Goal: Information Seeking & Learning: Learn about a topic

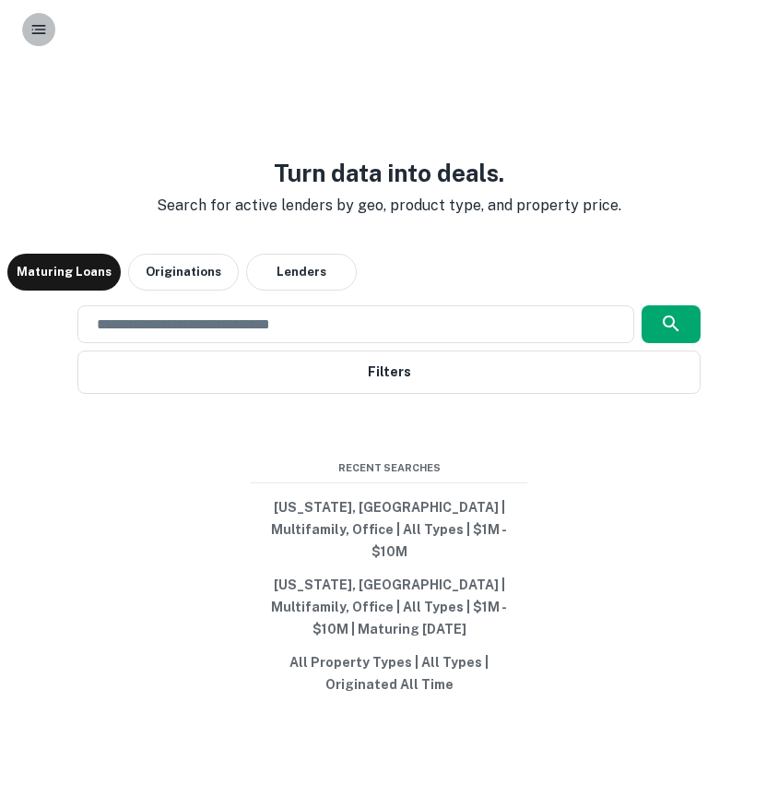
click at [38, 37] on icon "button" at bounding box center [39, 29] width 18 height 18
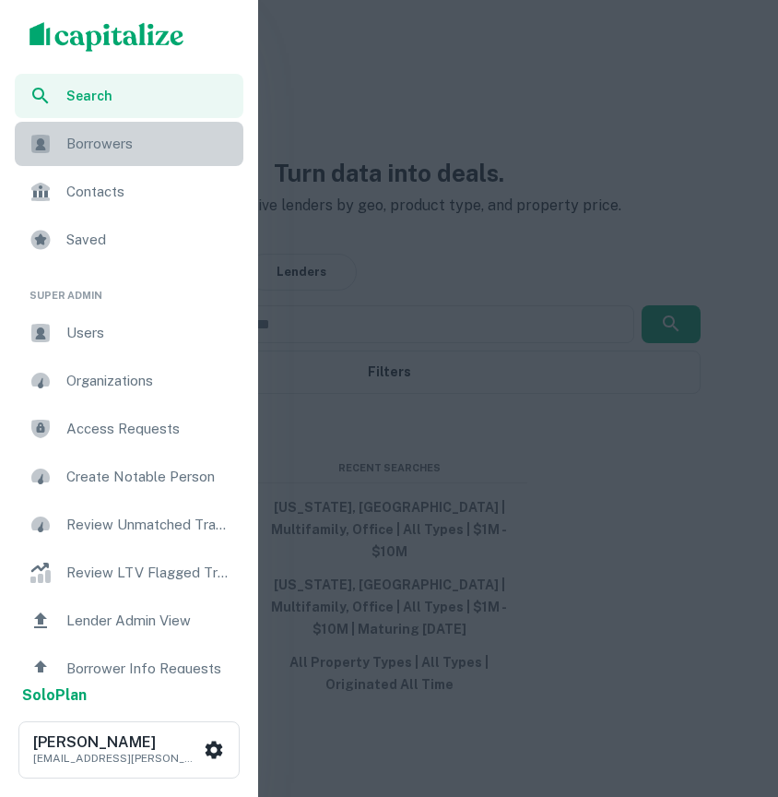
click at [155, 146] on span "Borrowers" at bounding box center [149, 144] width 166 height 22
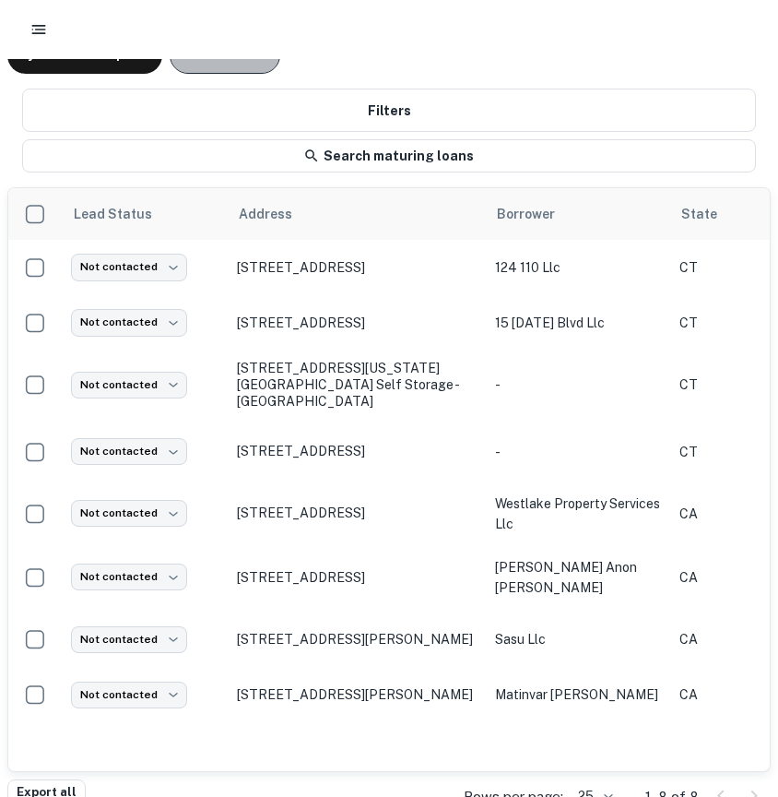
click at [247, 67] on button "Recommended" at bounding box center [225, 55] width 111 height 37
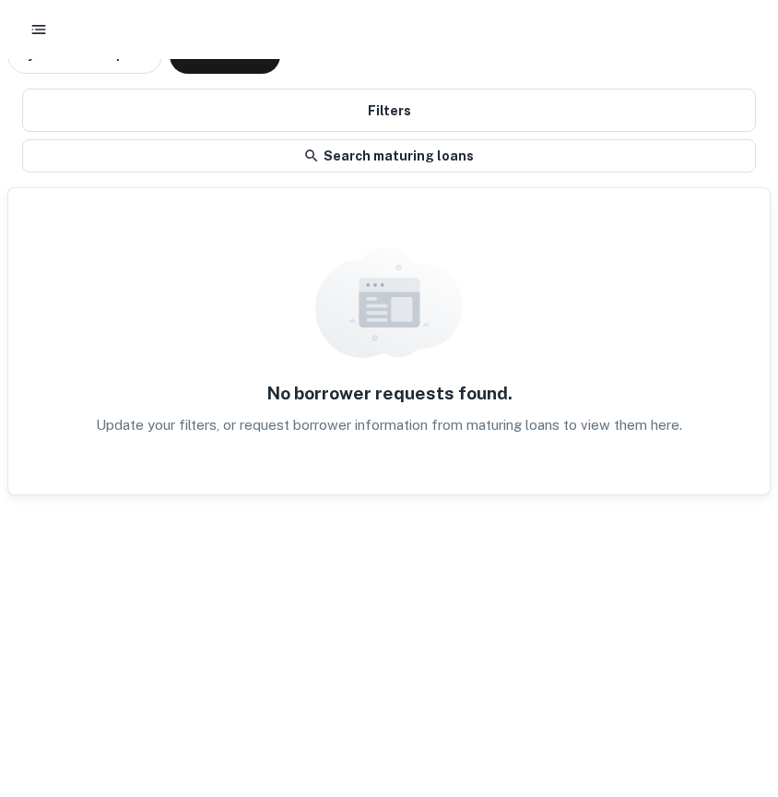
click at [4, 37] on div at bounding box center [389, 29] width 778 height 59
click at [35, 36] on icon "button" at bounding box center [39, 29] width 18 height 18
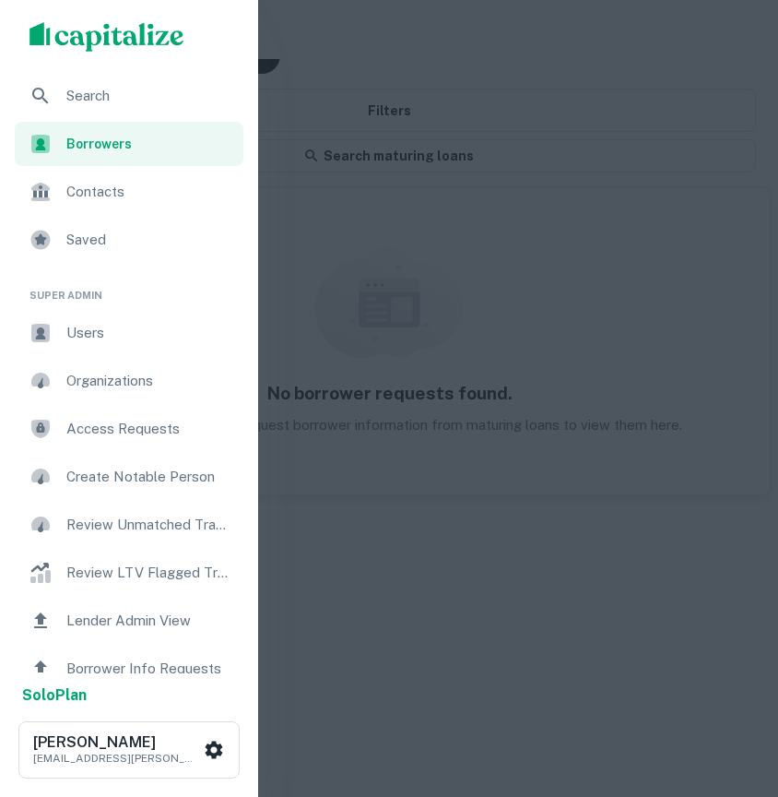
click at [87, 98] on span "Search" at bounding box center [149, 96] width 166 height 22
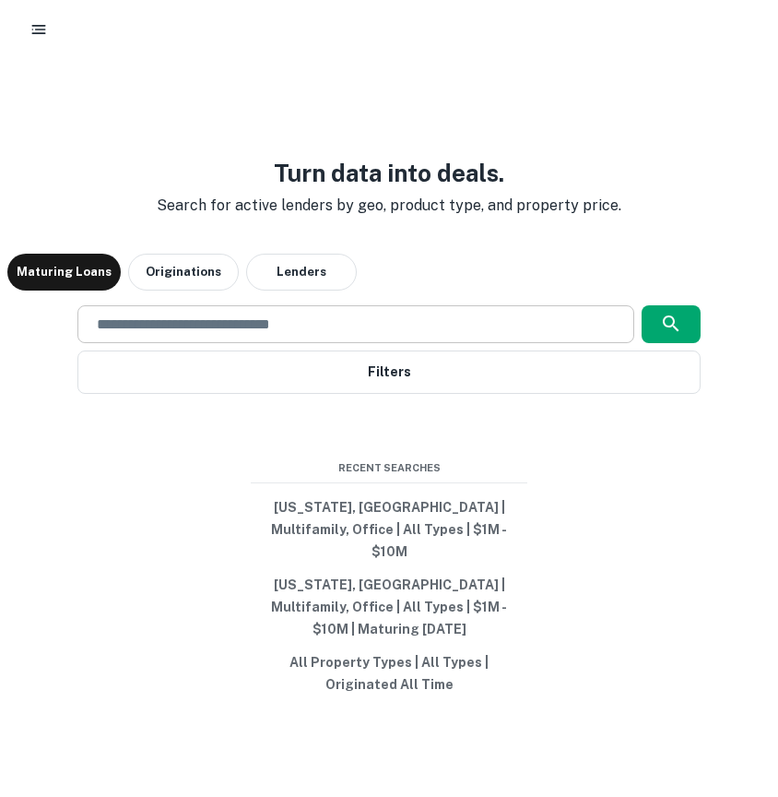
click at [258, 335] on input "text" at bounding box center [356, 324] width 540 height 21
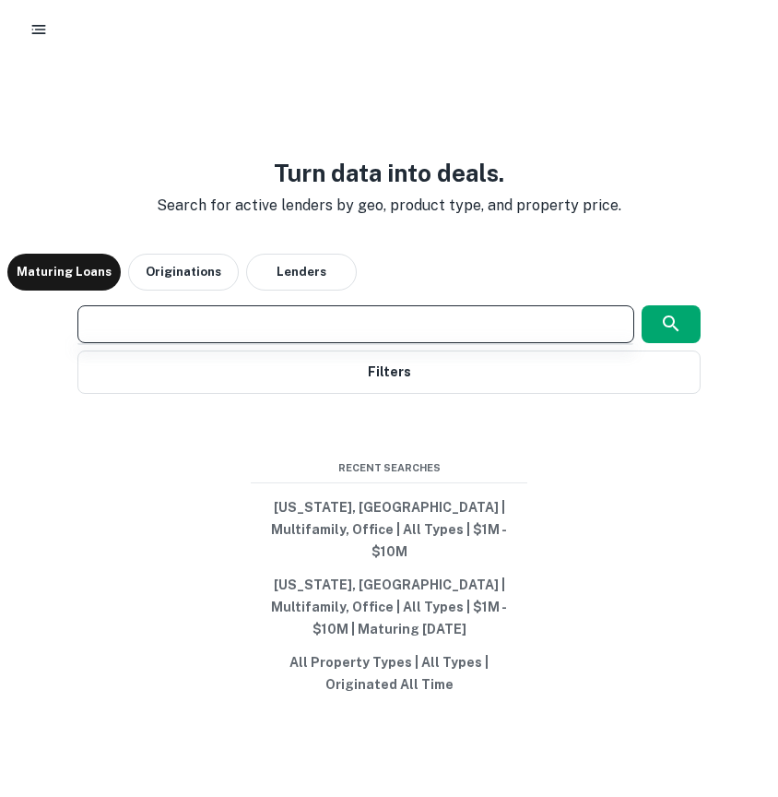
type input "**********"
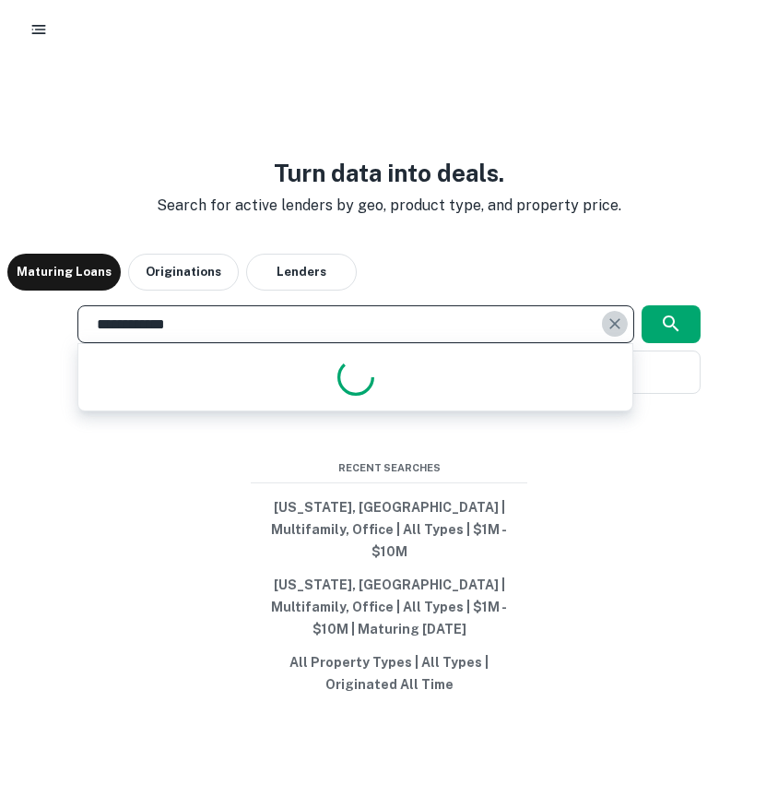
click at [611, 333] on icon "Clear" at bounding box center [615, 323] width 18 height 18
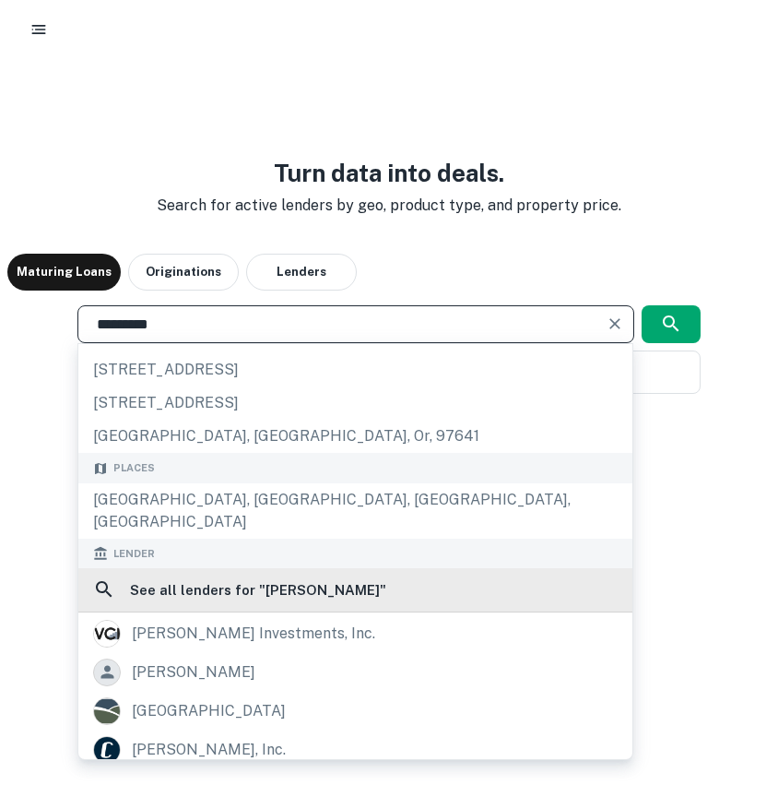
scroll to position [98, 0]
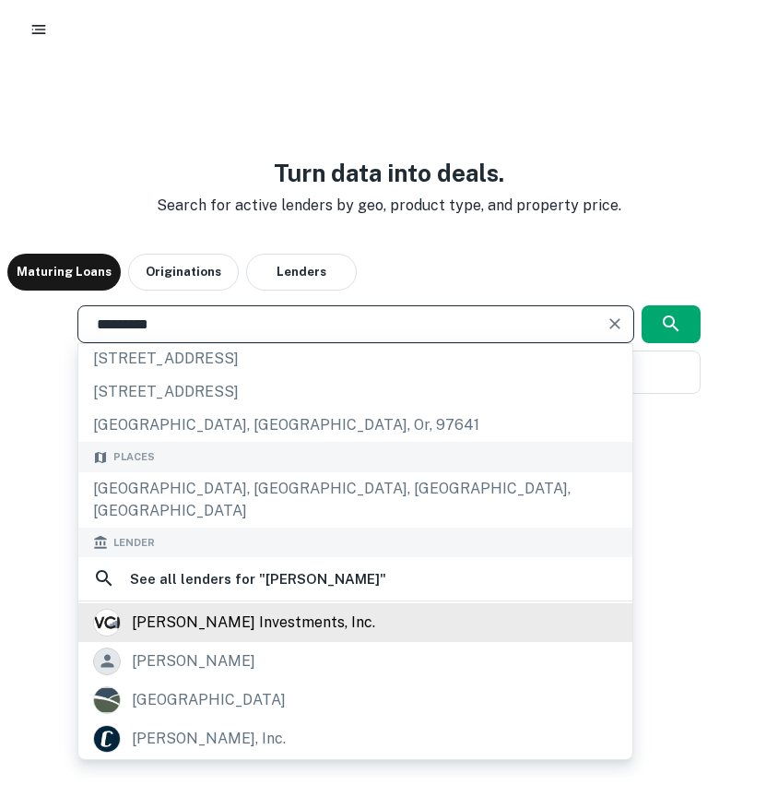
type input "*********"
click at [281, 622] on div "val-chris investments, inc." at bounding box center [253, 623] width 243 height 28
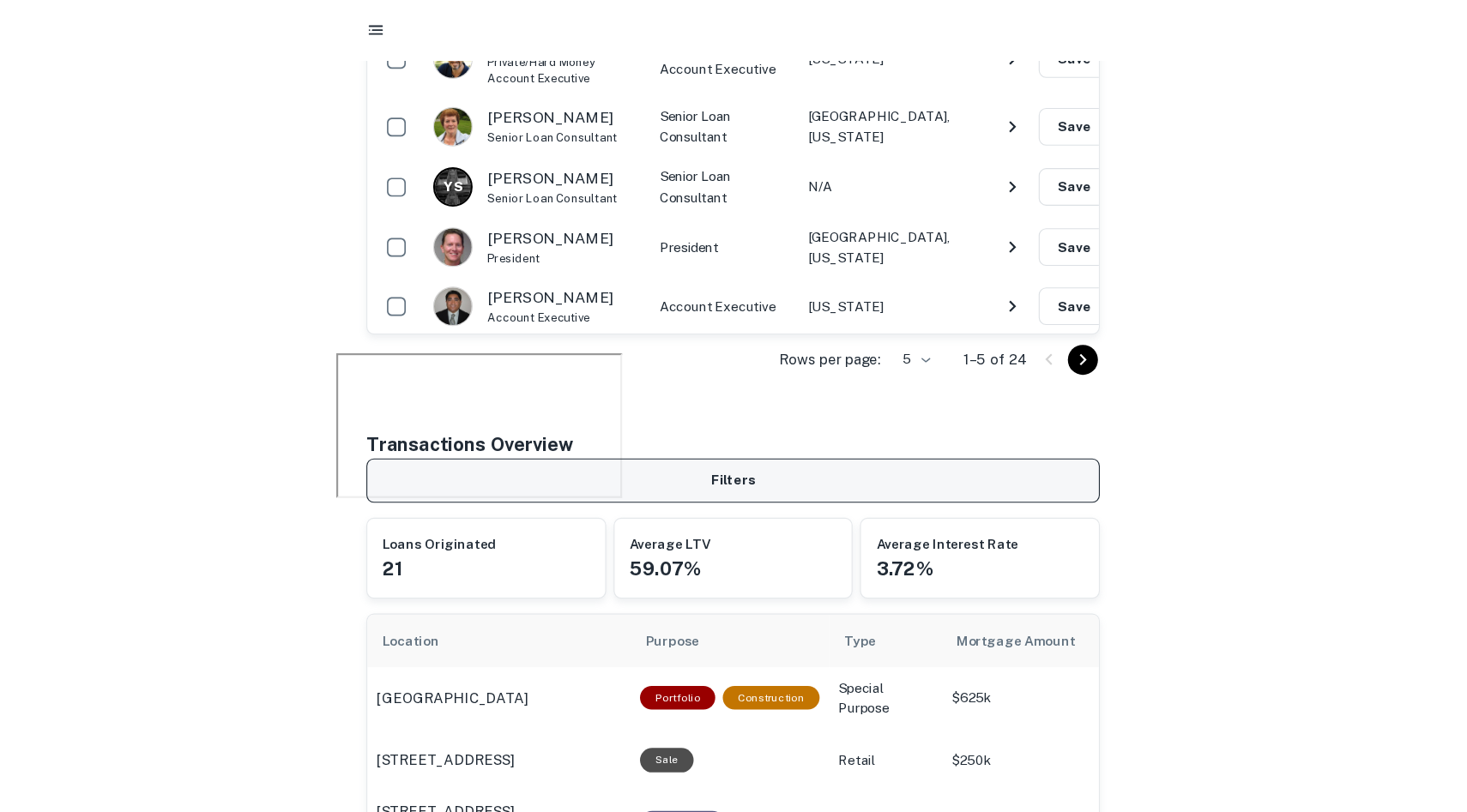
scroll to position [419, 0]
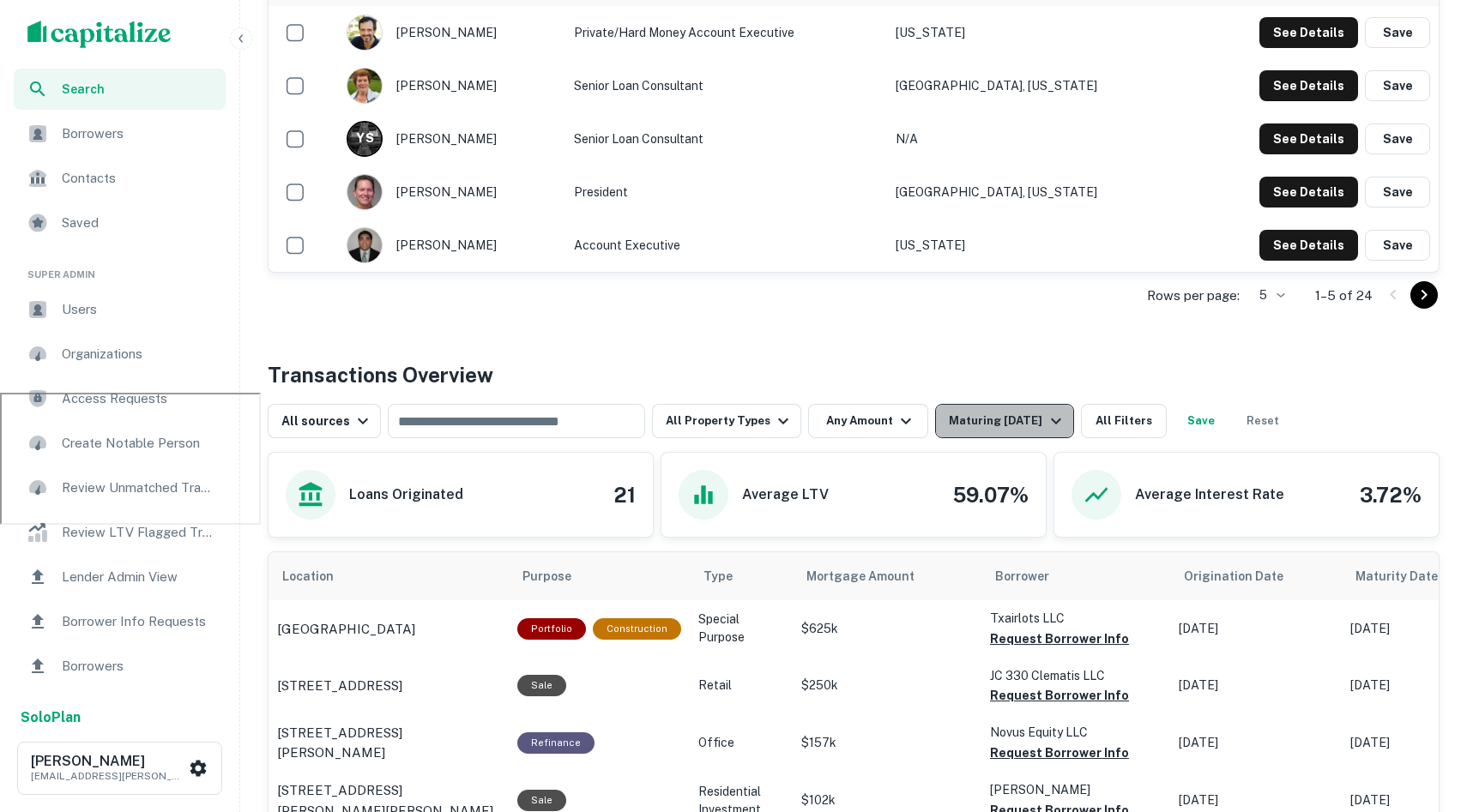
click at [723, 417] on div "Maturing In 1 Year" at bounding box center [1007, 421] width 116 height 20
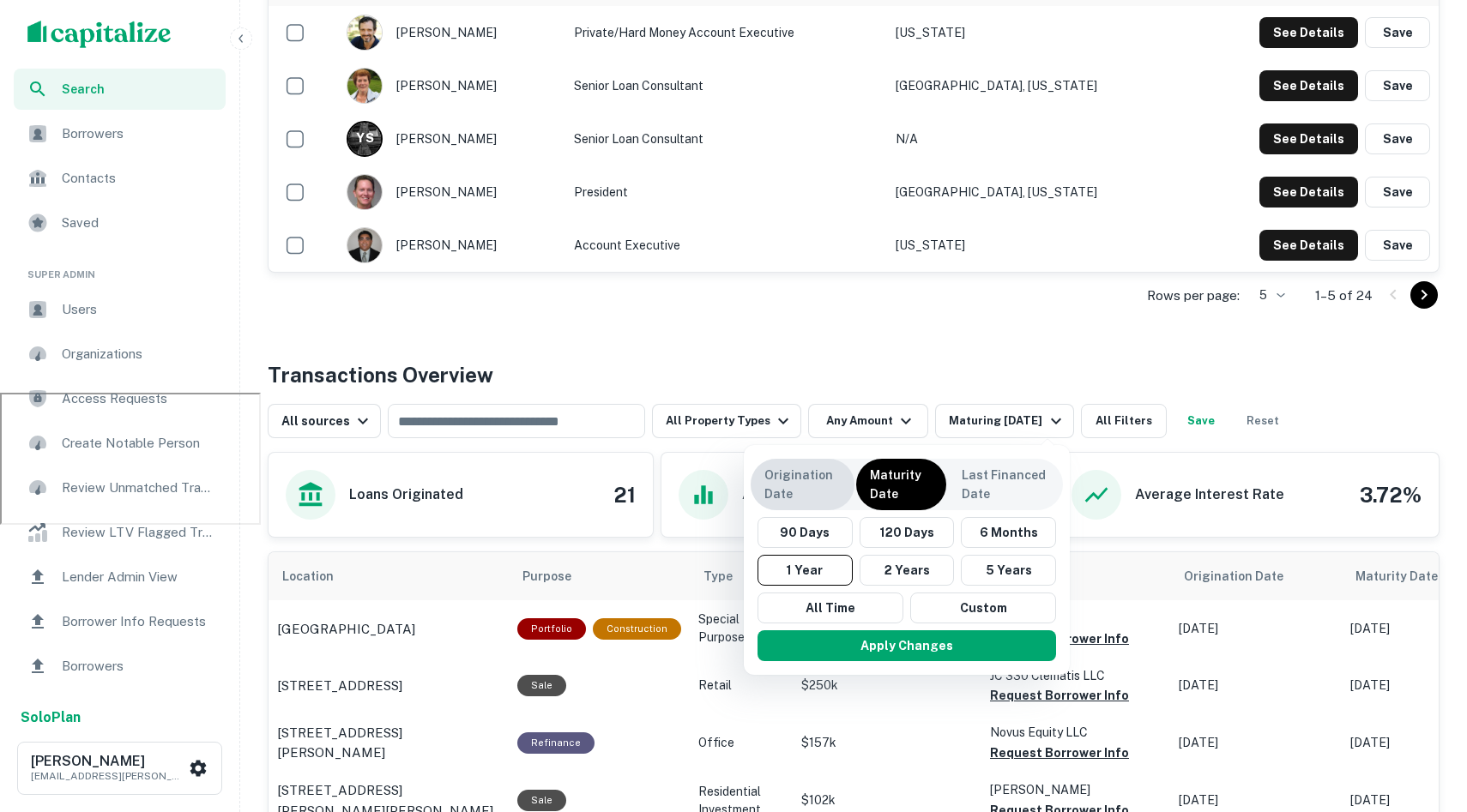
click at [723, 500] on p "Origination Date" at bounding box center [803, 485] width 76 height 38
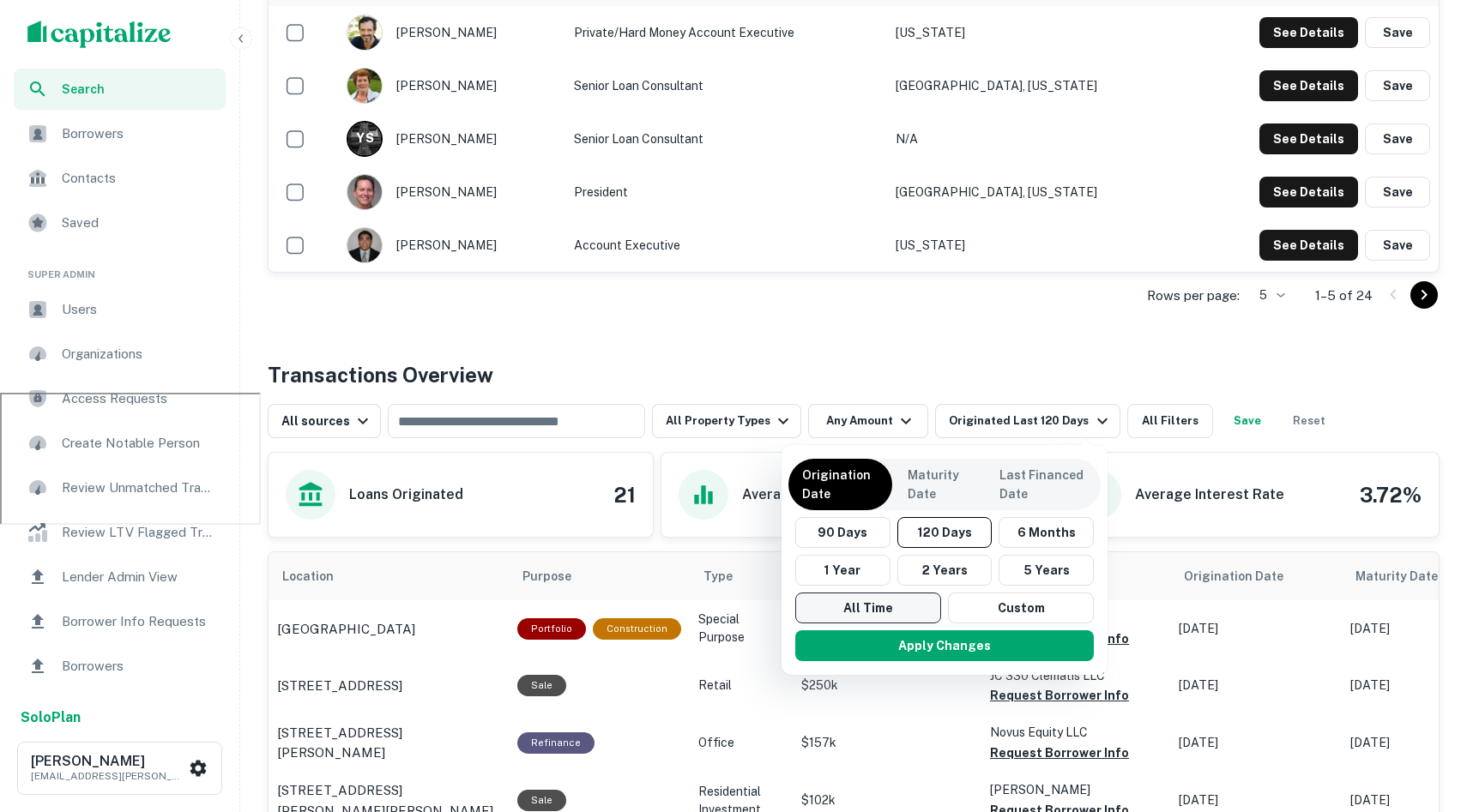
click at [723, 596] on button "All Time" at bounding box center [868, 607] width 146 height 31
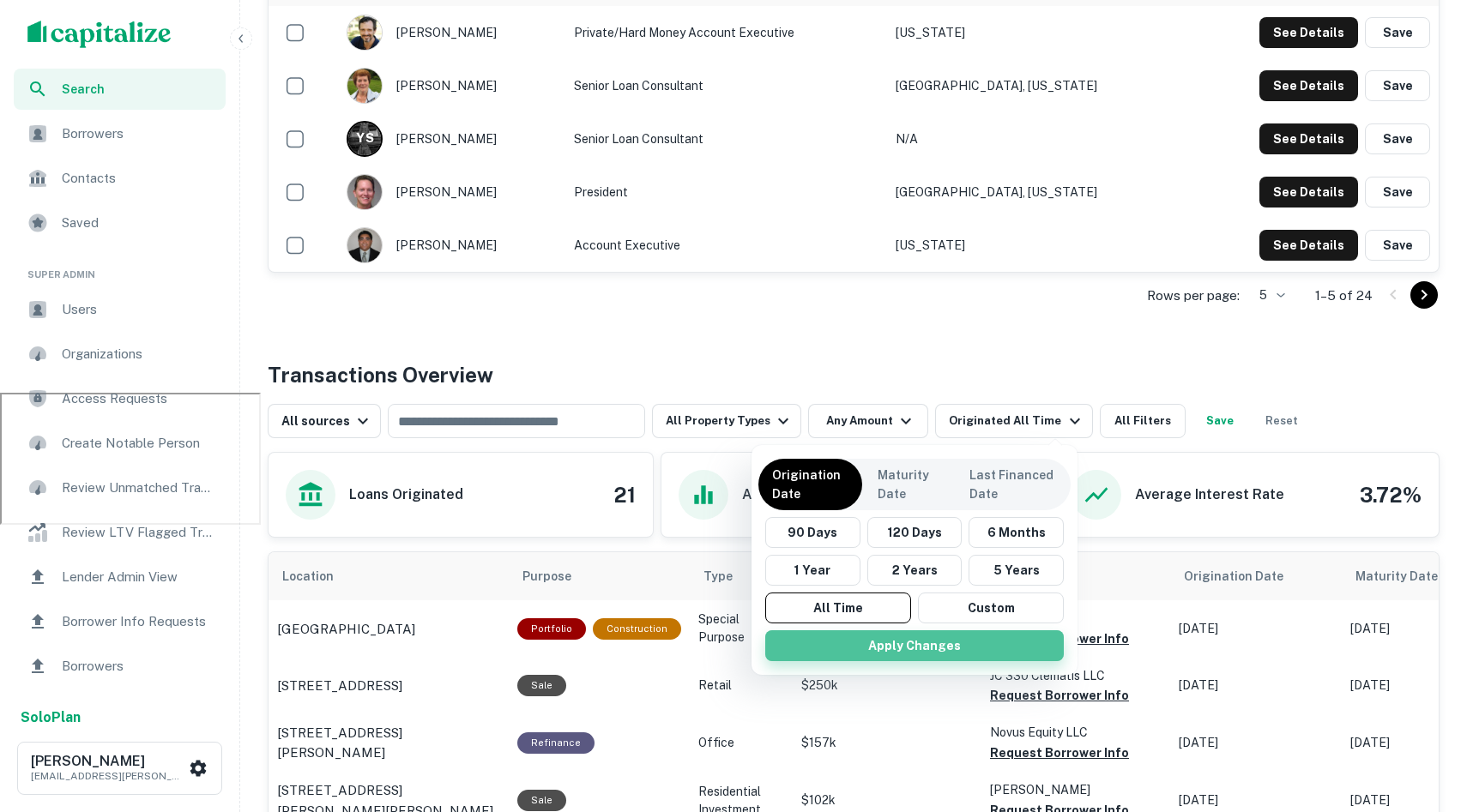
click at [723, 643] on button "Apply Changes" at bounding box center [914, 646] width 299 height 31
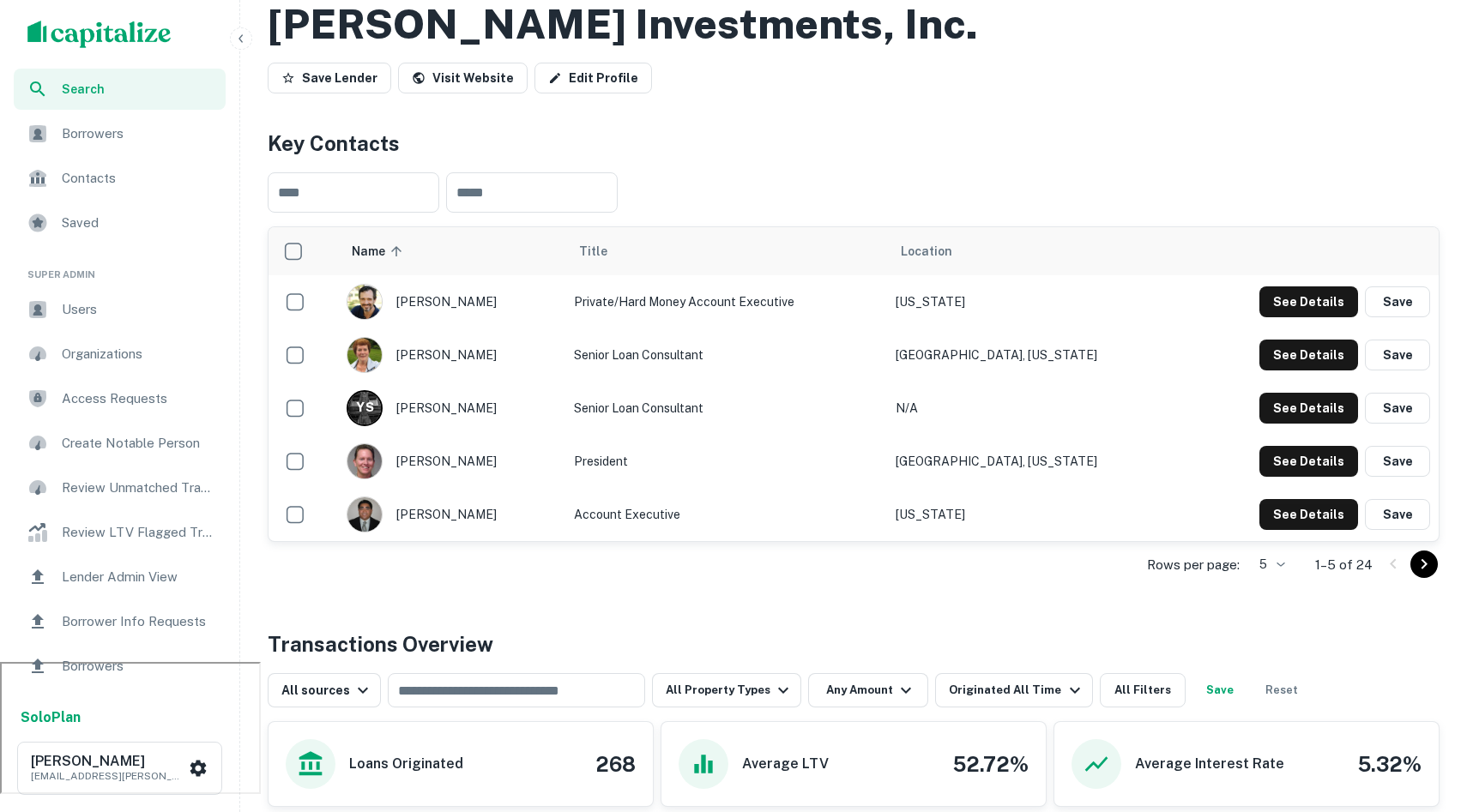
scroll to position [265, 0]
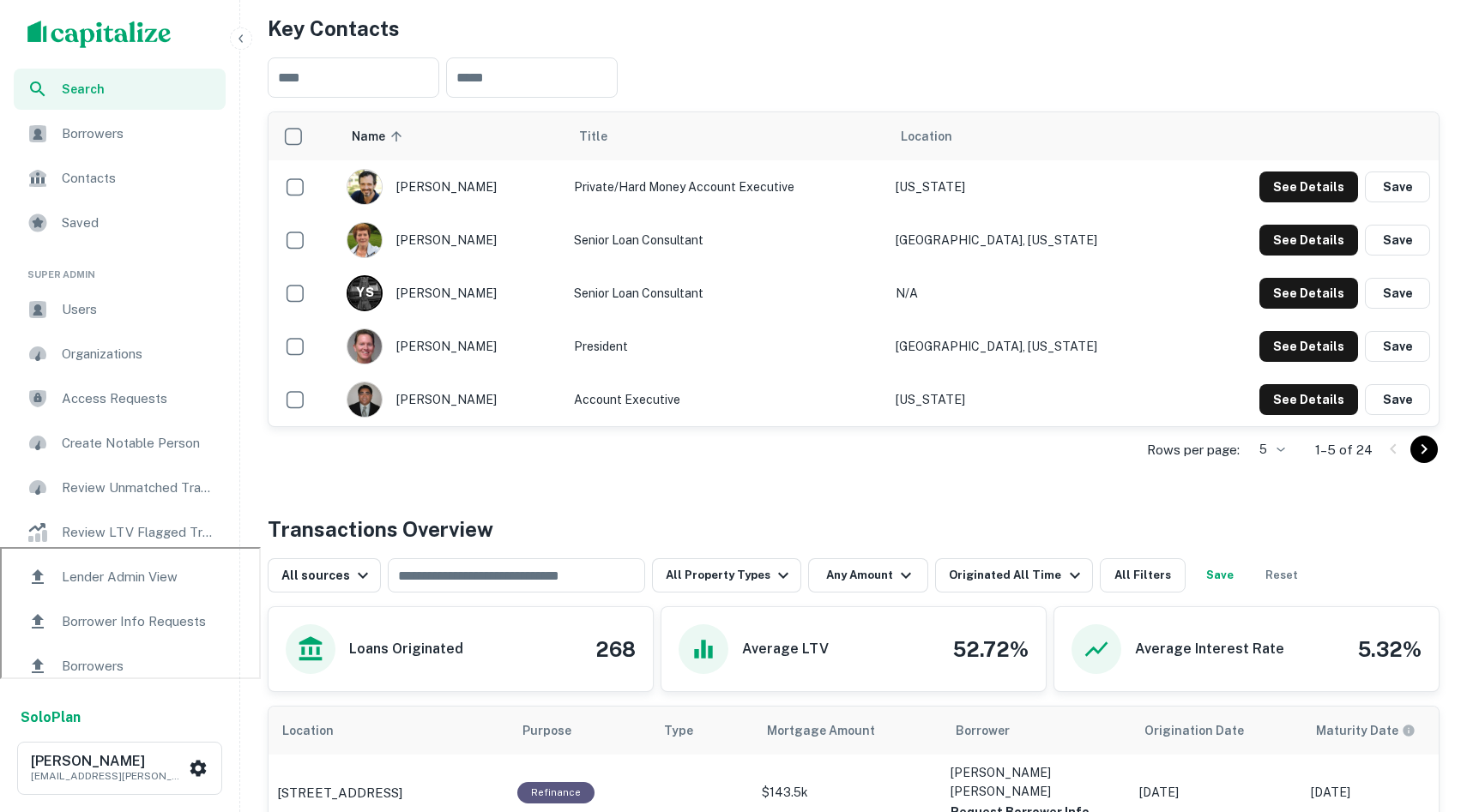
click at [723, 451] on div "Rows per page: 5 * 1–5 of 24" at bounding box center [854, 450] width 1172 height 47
click at [723, 449] on icon "Go to next page" at bounding box center [1424, 449] width 20 height 20
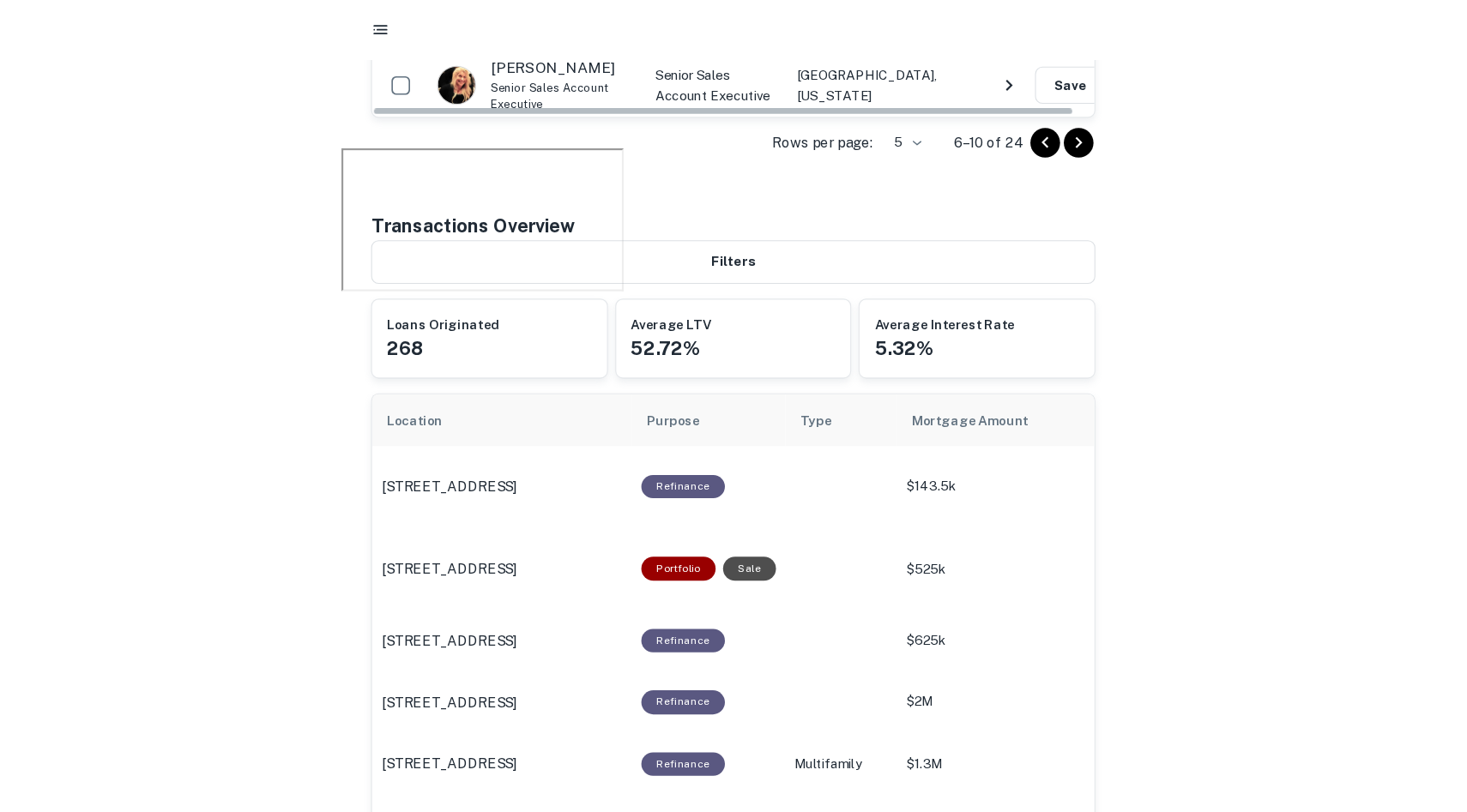
scroll to position [0, 0]
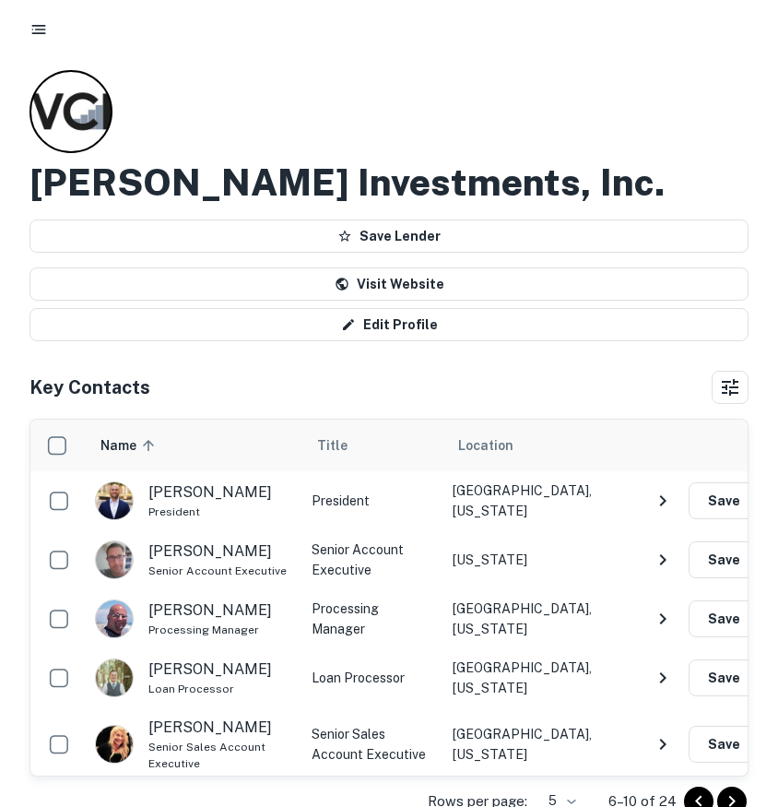
click at [44, 30] on rect "button" at bounding box center [40, 30] width 11 height 2
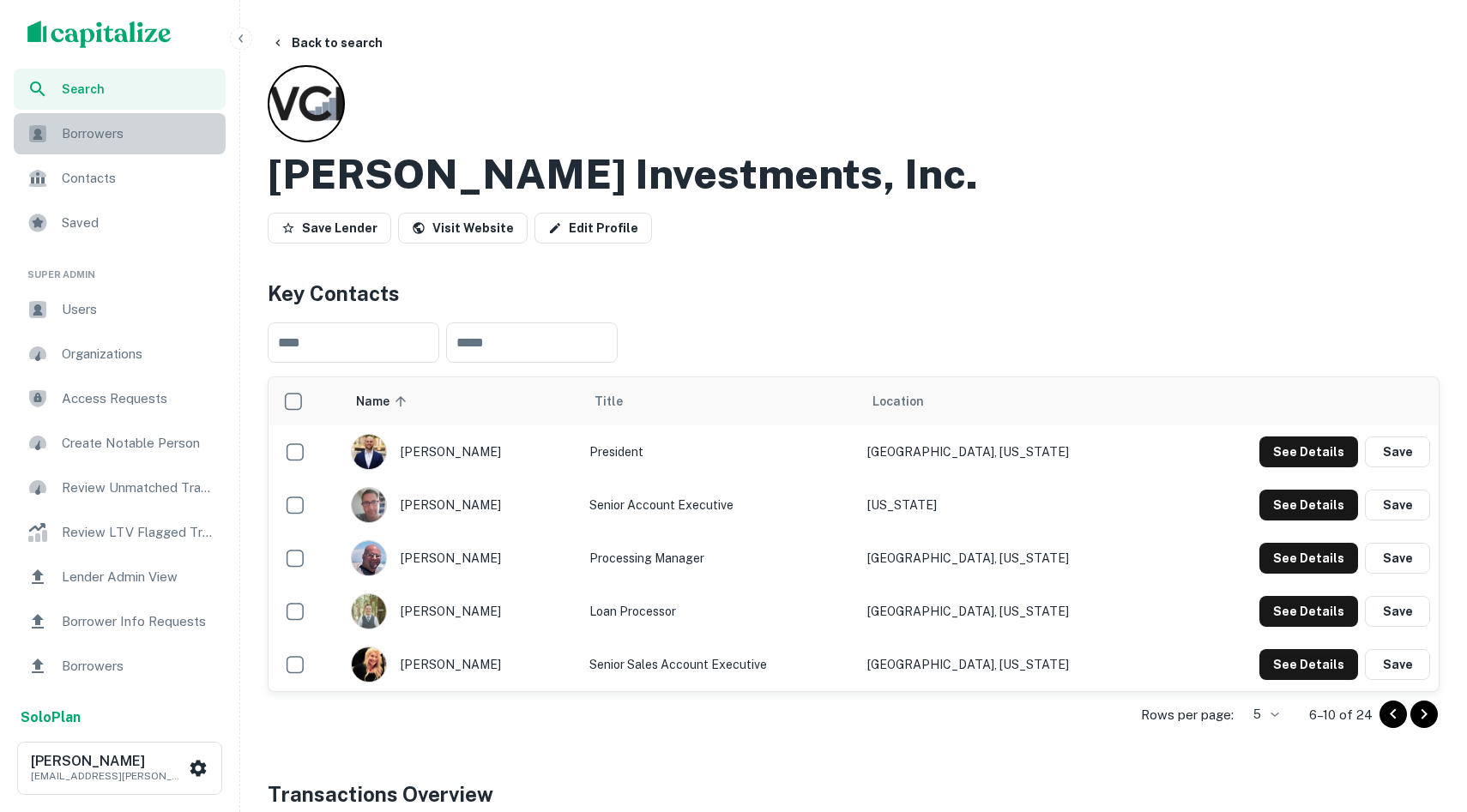
click at [154, 129] on span "Borrowers" at bounding box center [138, 134] width 153 height 20
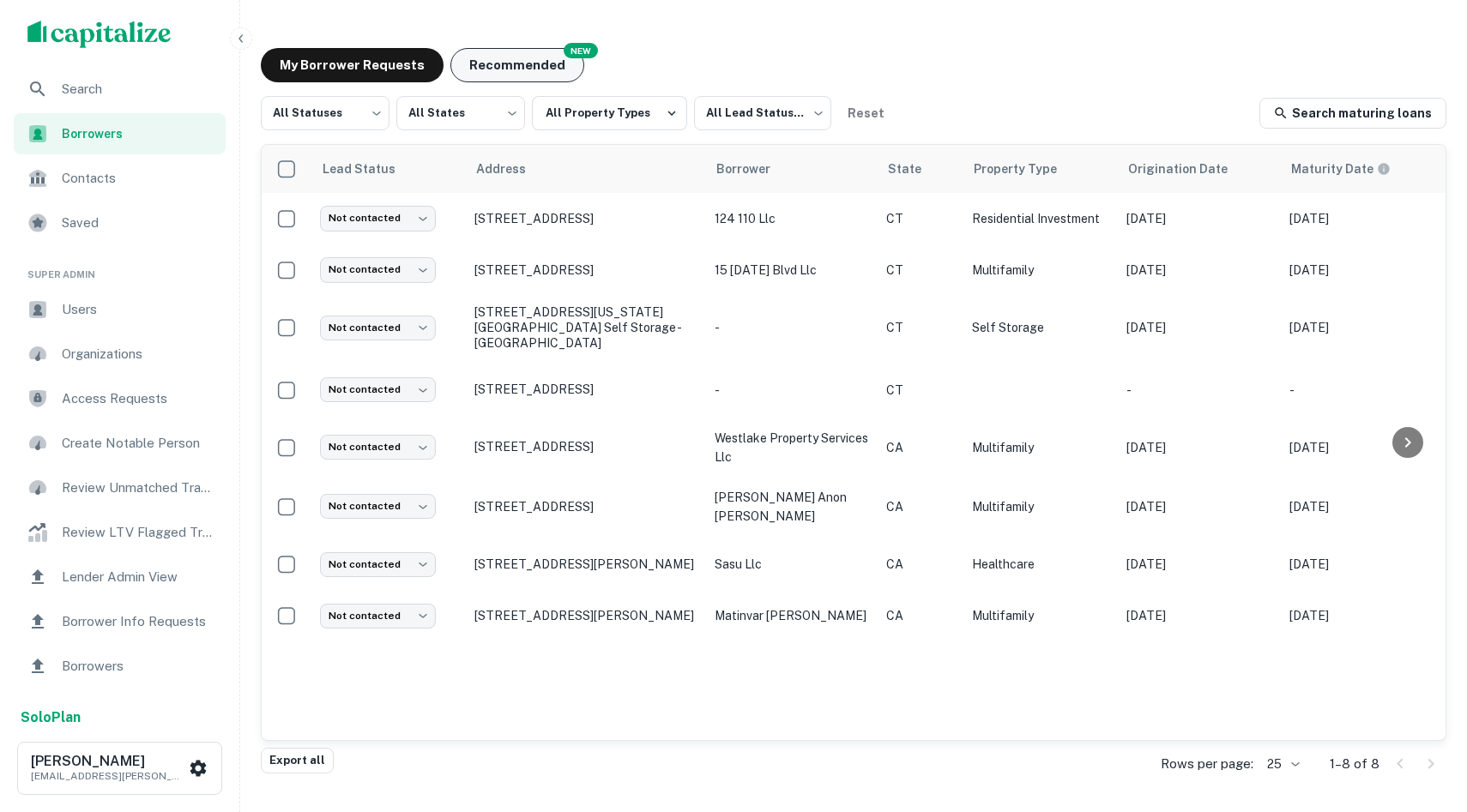
click at [533, 59] on button "Recommended" at bounding box center [517, 65] width 134 height 34
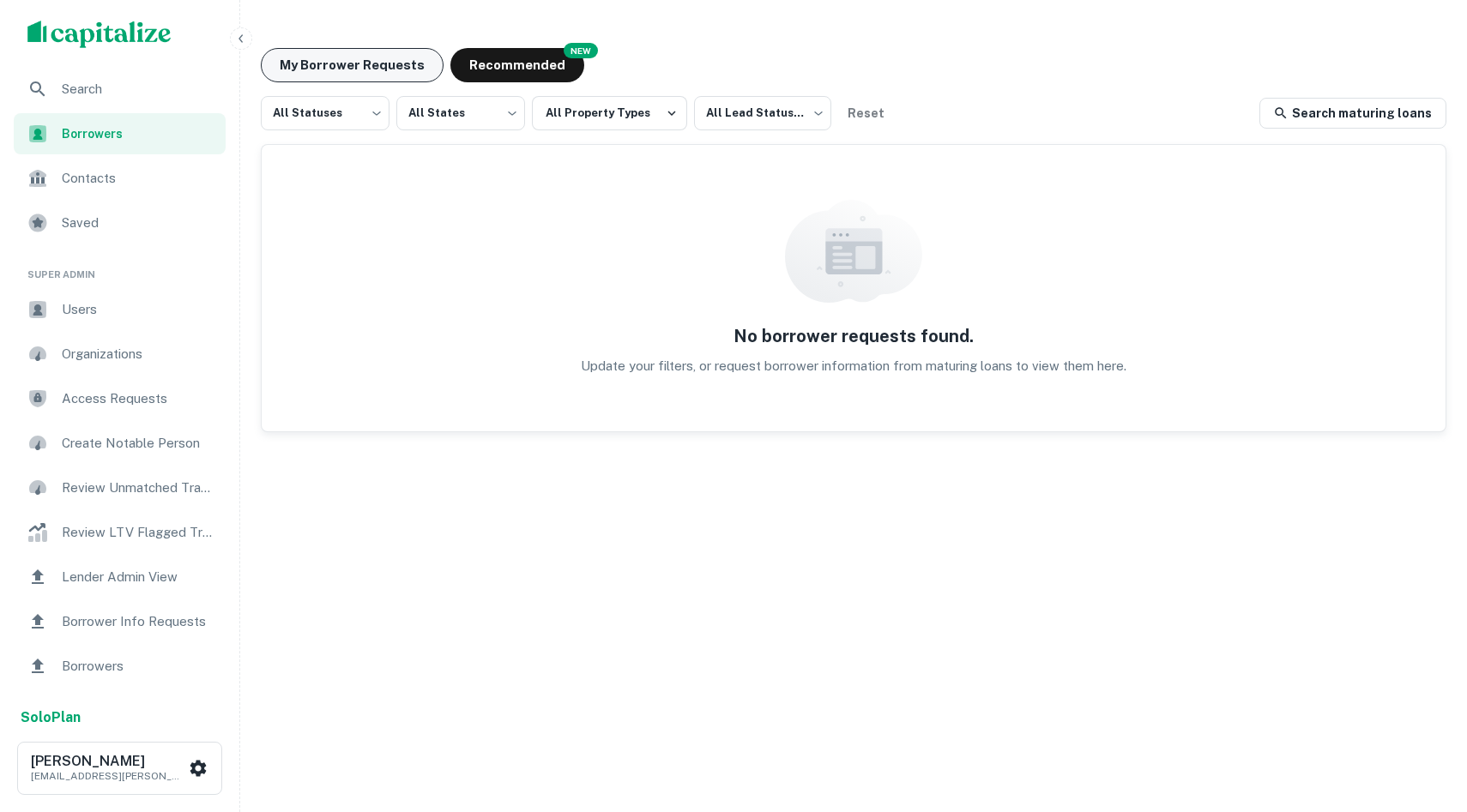
click at [357, 64] on button "My Borrower Requests" at bounding box center [352, 65] width 182 height 34
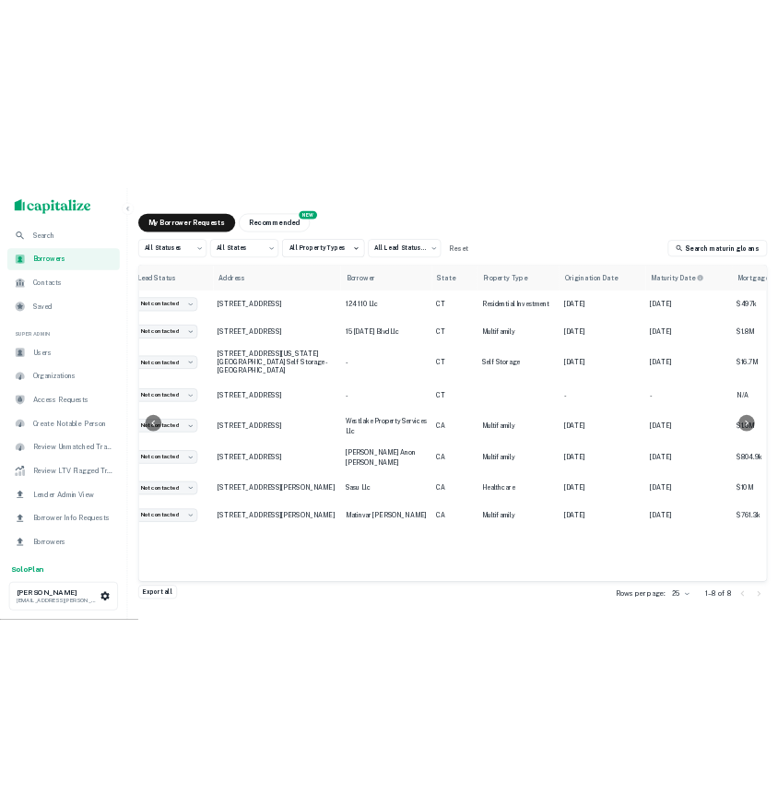
scroll to position [0, 84]
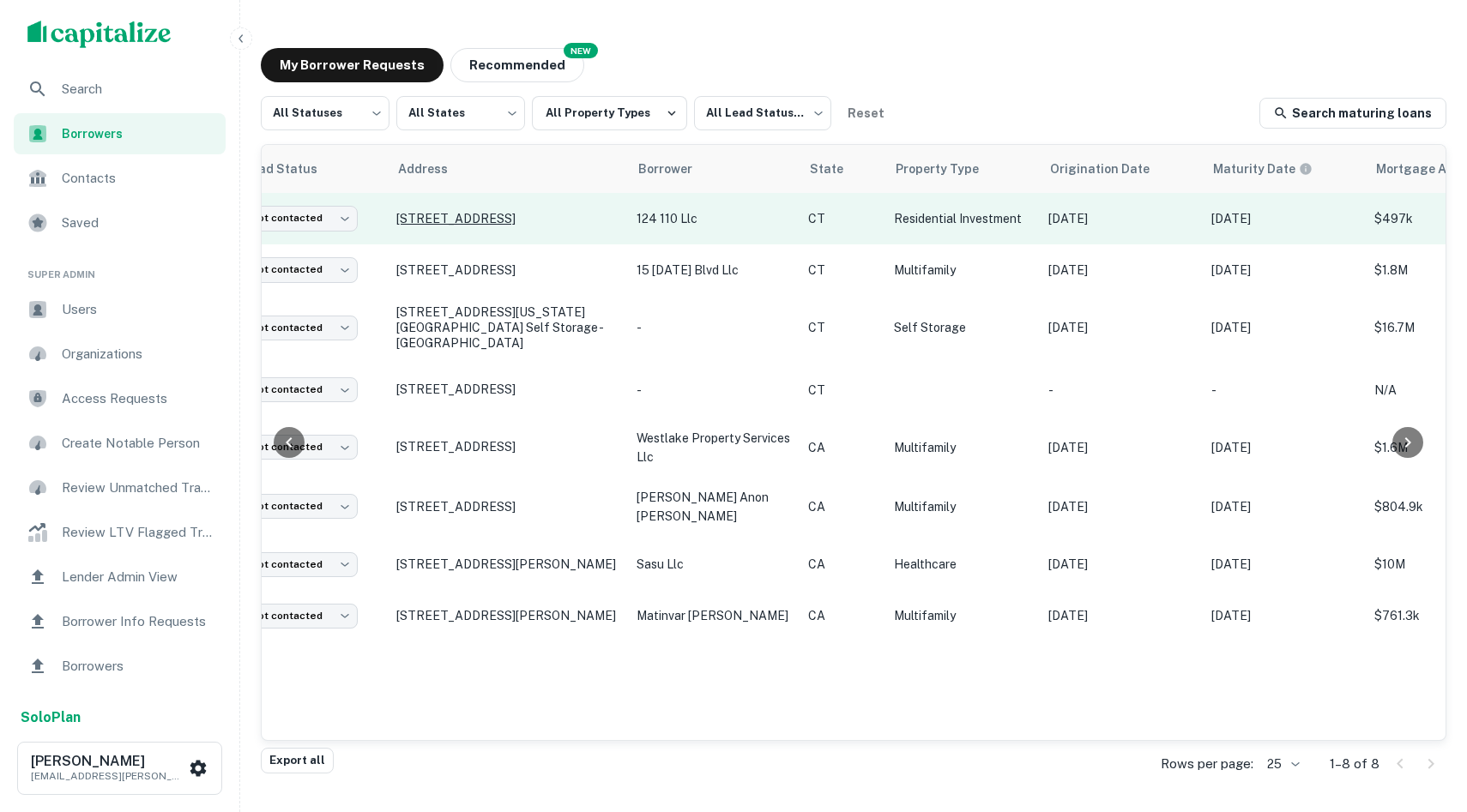
click at [445, 215] on p "110 Shippan Avenue Ext Stamford, CT06902" at bounding box center [508, 219] width 223 height 16
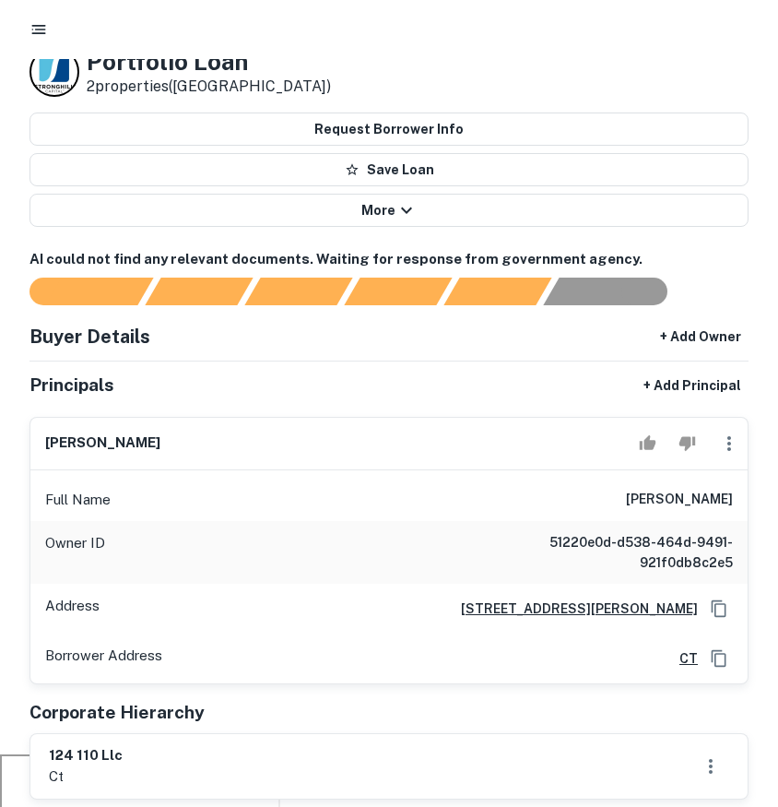
scroll to position [120, 0]
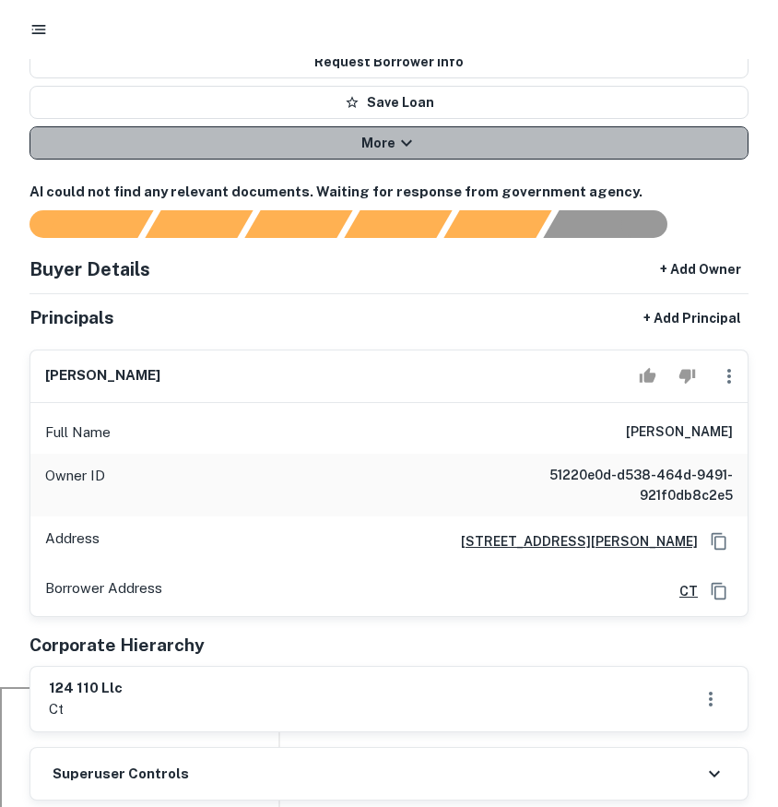
click at [433, 146] on button "More" at bounding box center [389, 142] width 719 height 33
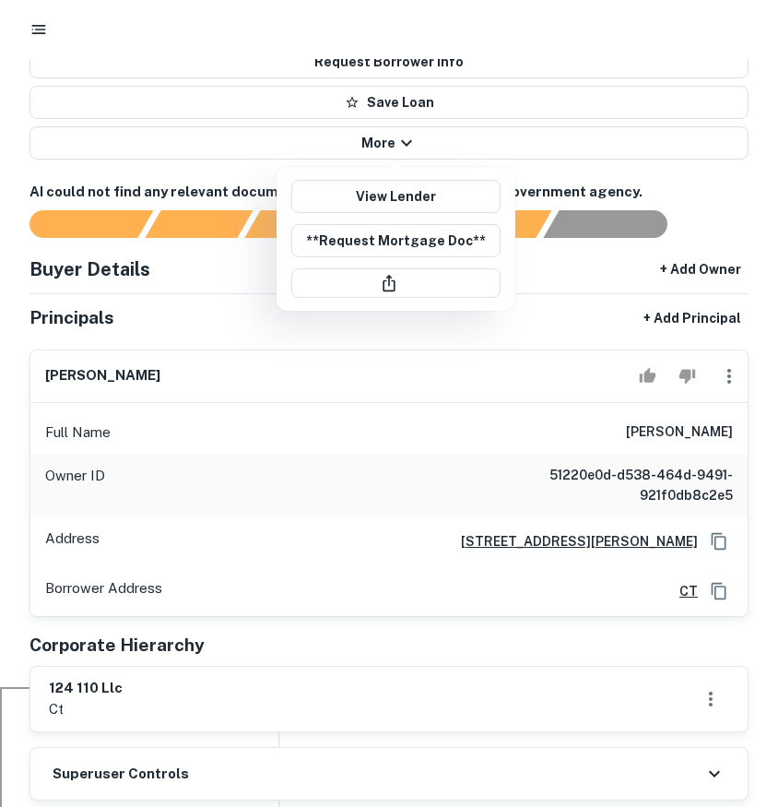
click at [426, 145] on div at bounding box center [389, 403] width 778 height 807
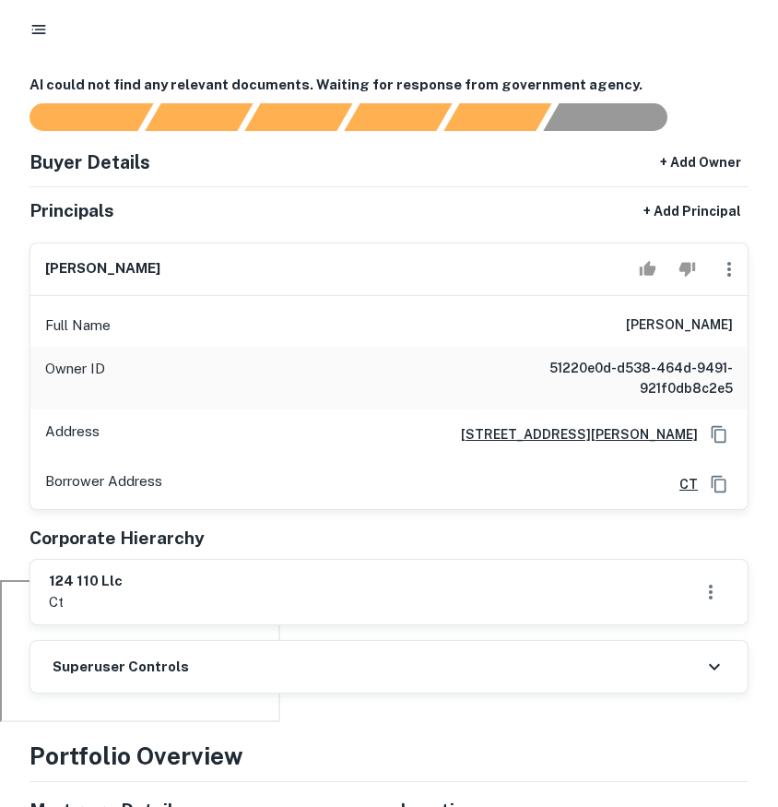
scroll to position [0, 0]
